Goal: Information Seeking & Learning: Learn about a topic

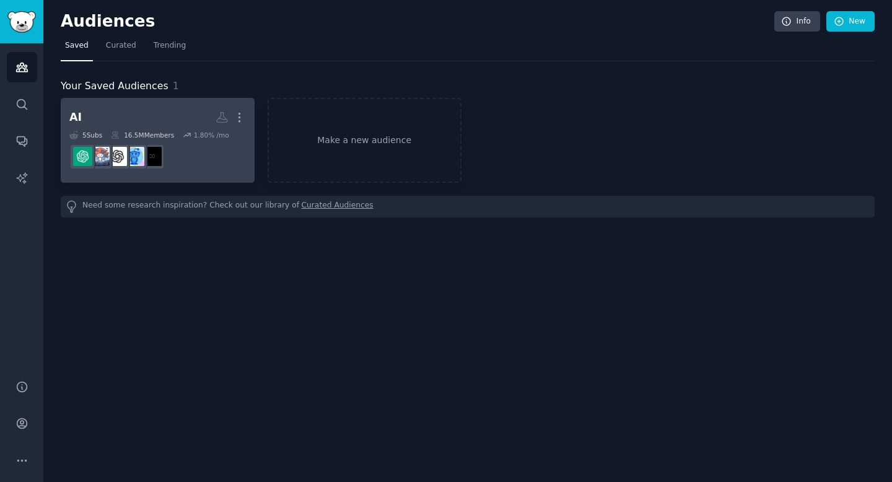
click at [171, 103] on link "AI More 5 Sub s 16.5M Members 1.80 % /mo" at bounding box center [158, 140] width 194 height 85
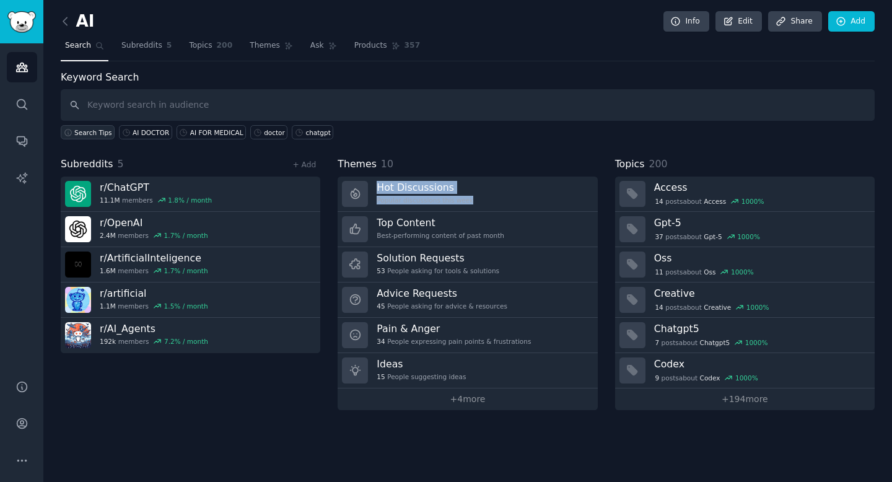
click at [94, 132] on span "Search Tips" at bounding box center [93, 132] width 38 height 9
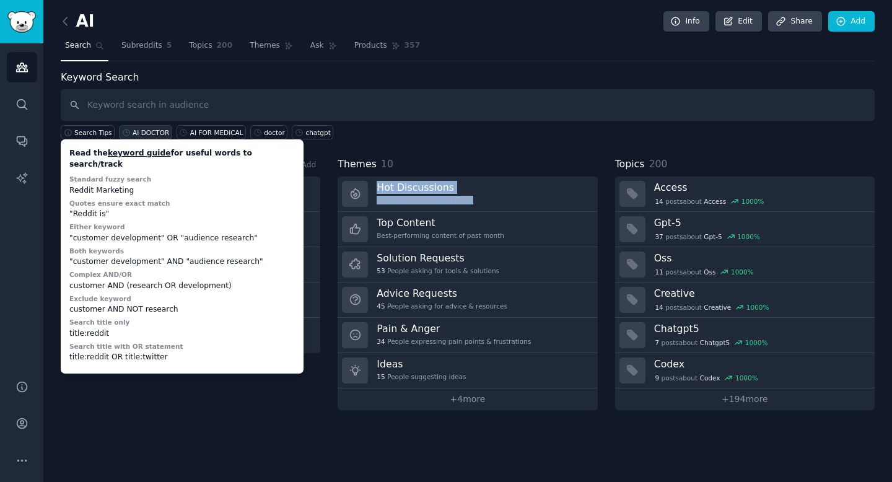
click at [149, 133] on div "AI DOCTOR" at bounding box center [151, 132] width 37 height 9
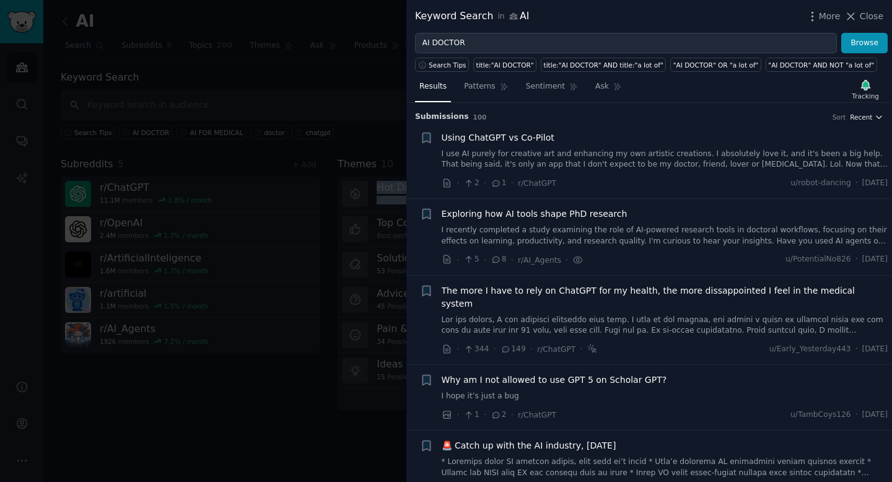
click at [869, 117] on span "Recent" at bounding box center [861, 117] width 22 height 9
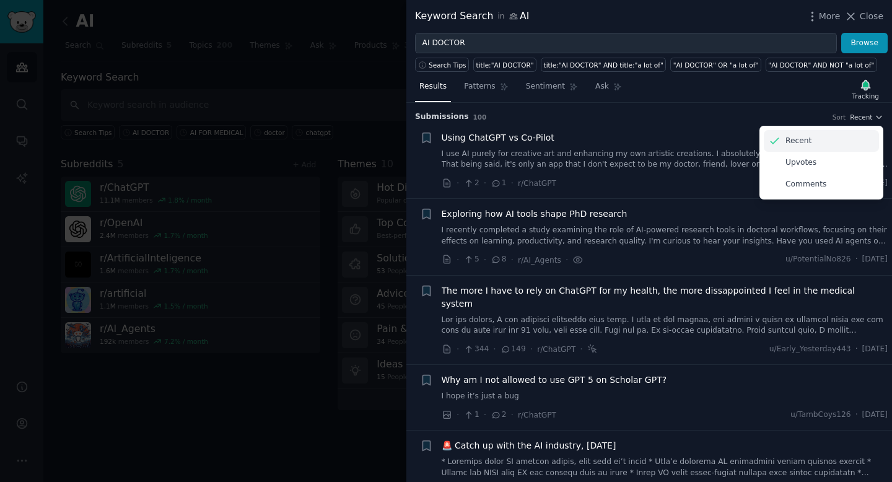
click at [828, 138] on div "Recent" at bounding box center [821, 141] width 115 height 22
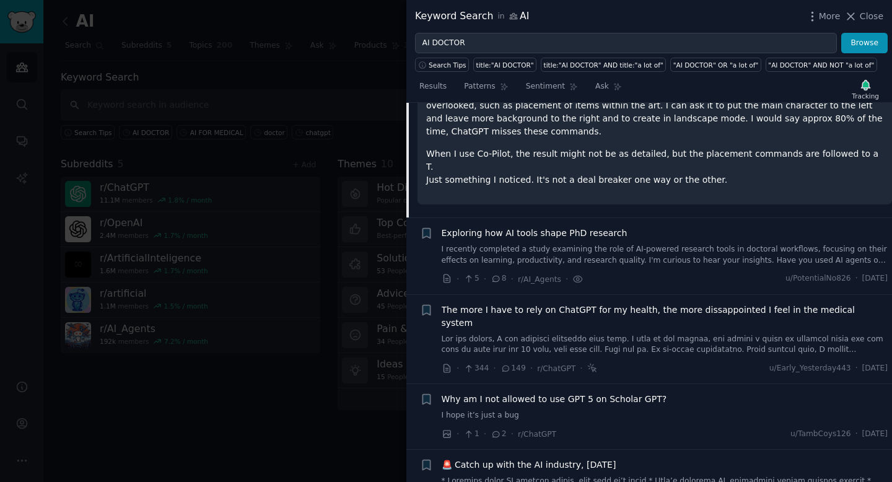
scroll to position [249, 0]
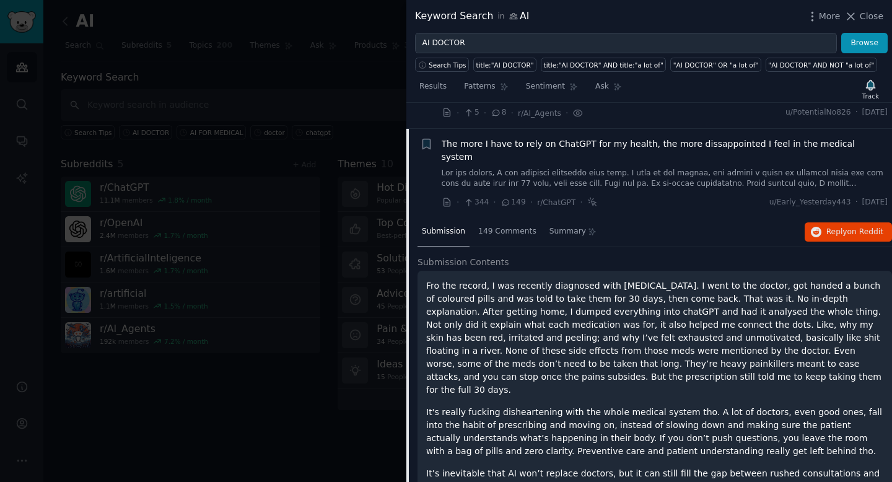
scroll to position [137, 0]
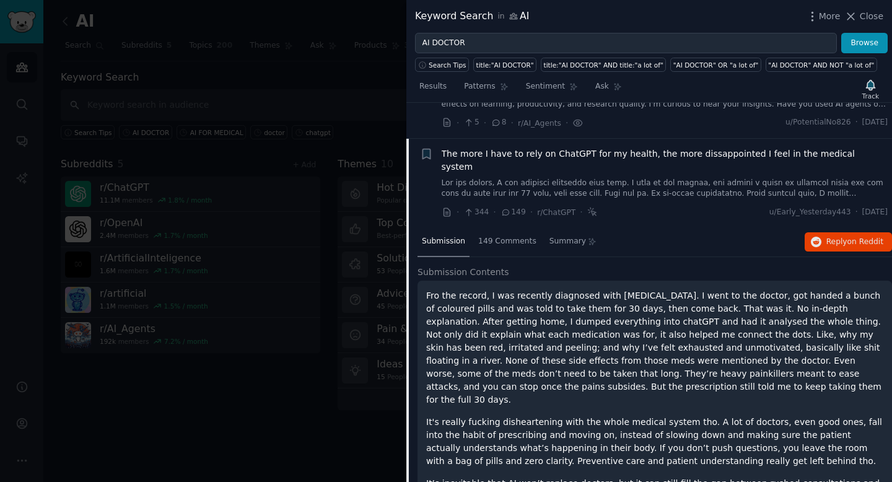
click at [444, 207] on icon at bounding box center [447, 212] width 11 height 11
click at [288, 86] on div at bounding box center [446, 241] width 892 height 482
